Goal: Browse casually

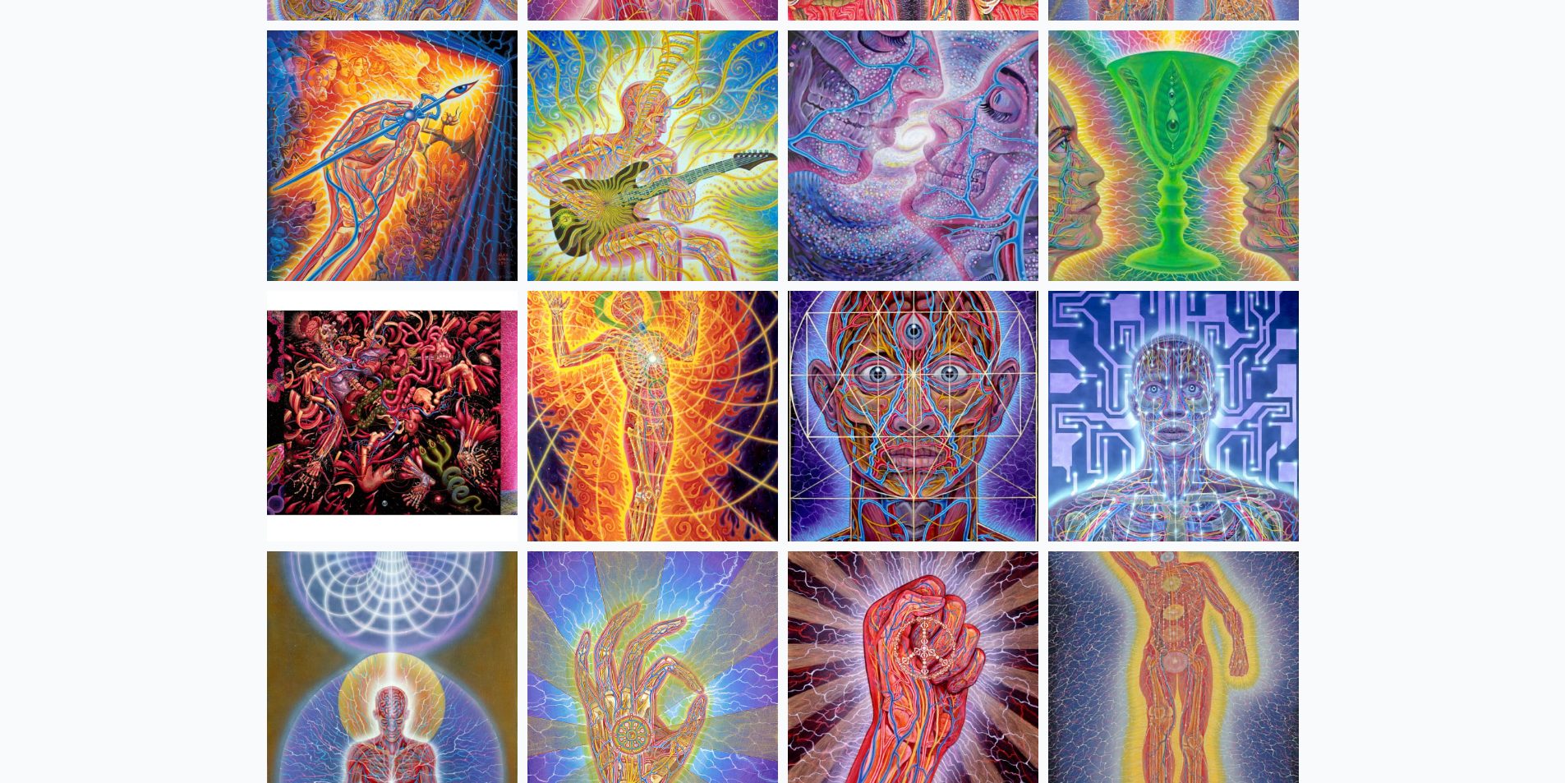
scroll to position [1478, 0]
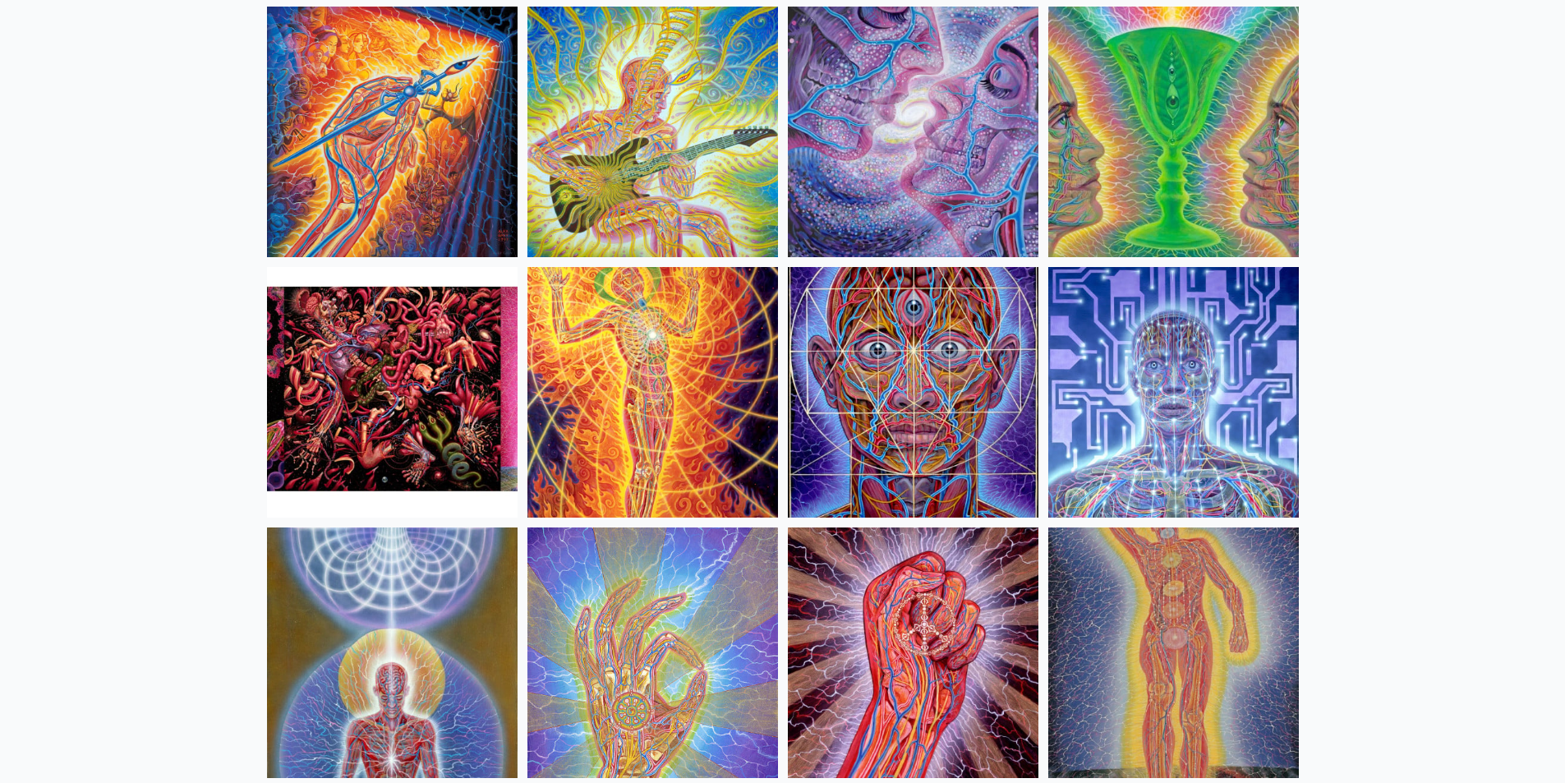
click at [324, 343] on img at bounding box center [392, 392] width 251 height 251
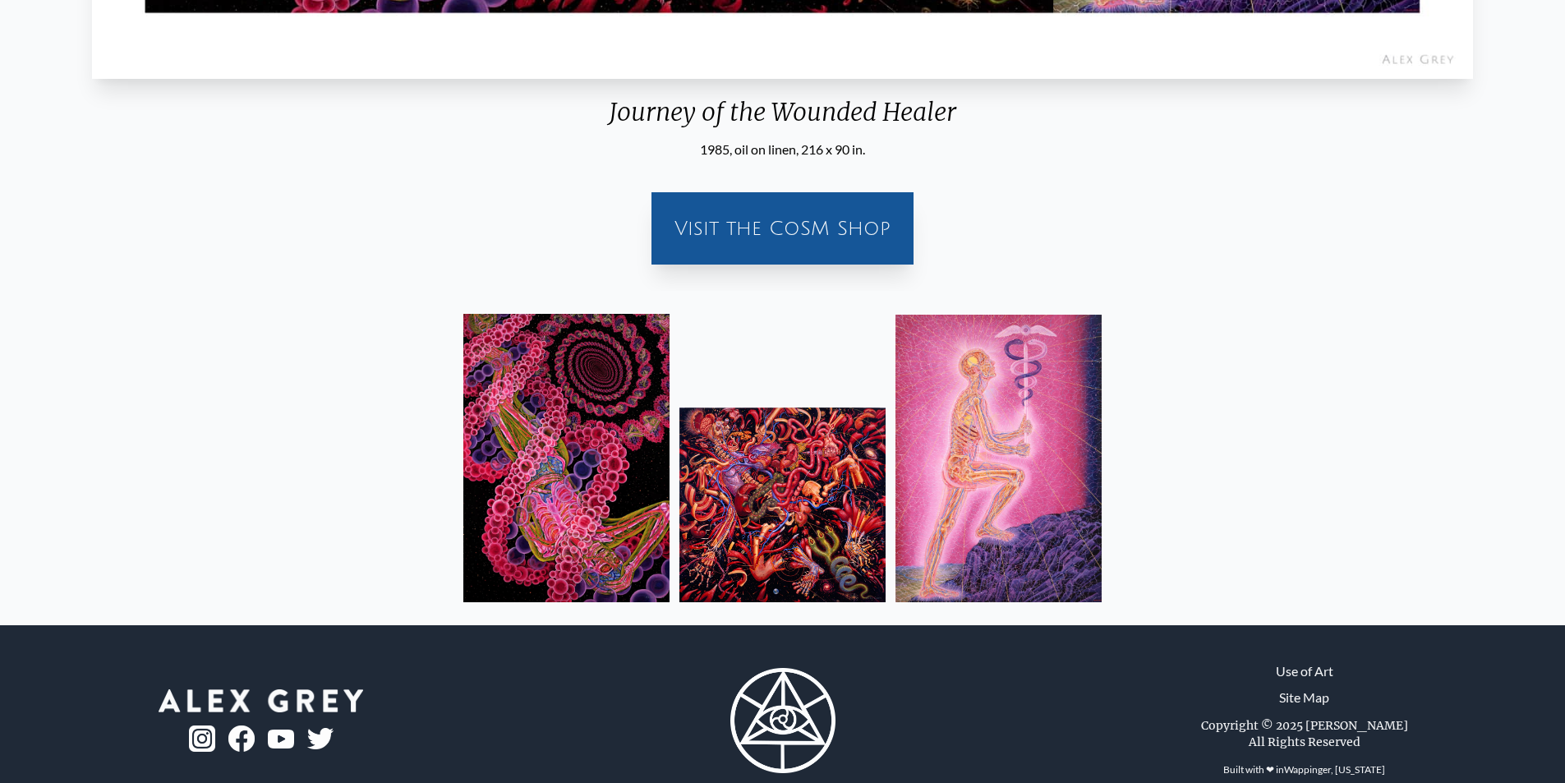
scroll to position [736, 0]
